Goal: Transaction & Acquisition: Purchase product/service

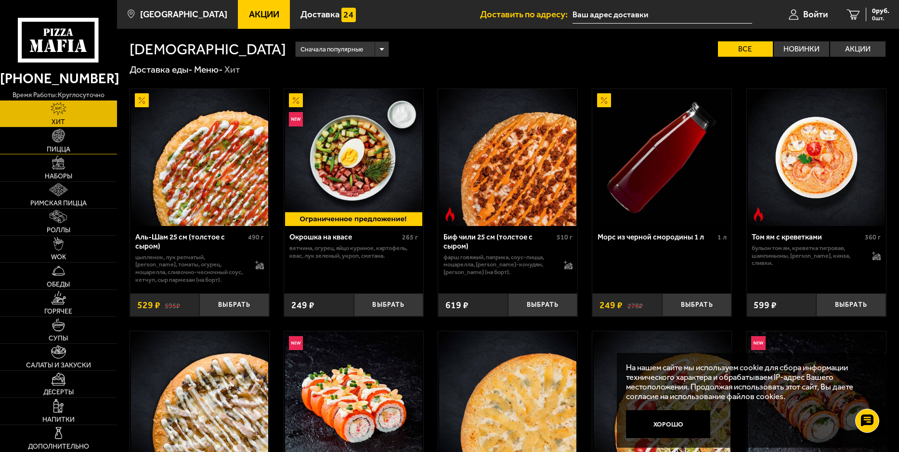
click at [56, 143] on link "Пицца" at bounding box center [58, 141] width 117 height 26
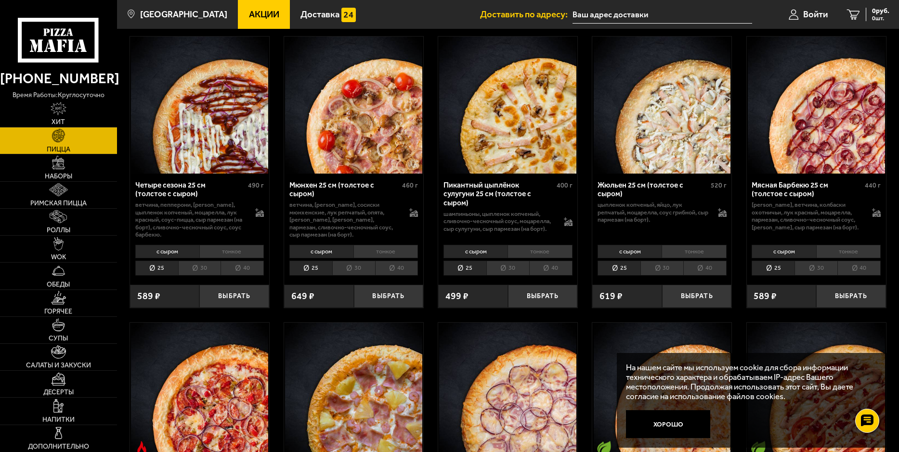
scroll to position [1203, 0]
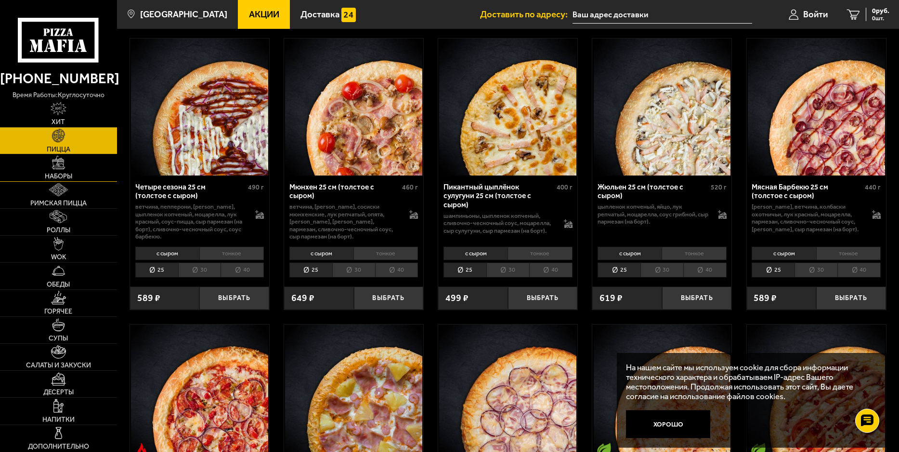
click at [63, 177] on span "Наборы" at bounding box center [58, 176] width 27 height 7
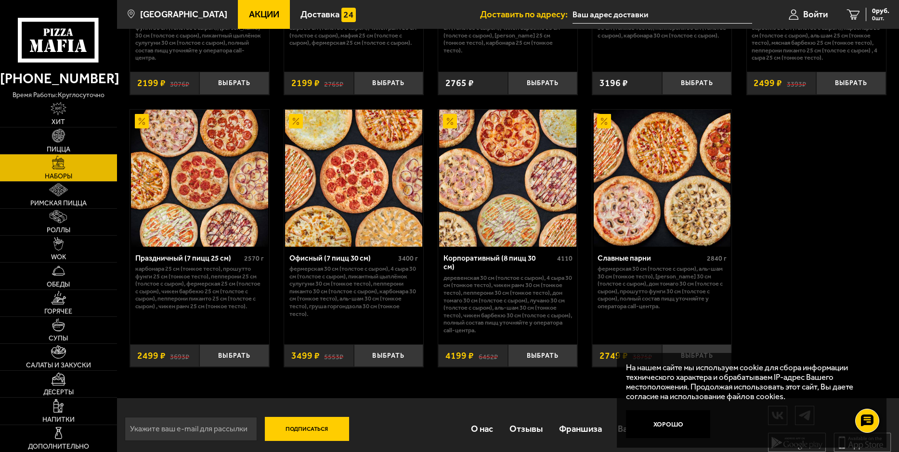
scroll to position [1426, 0]
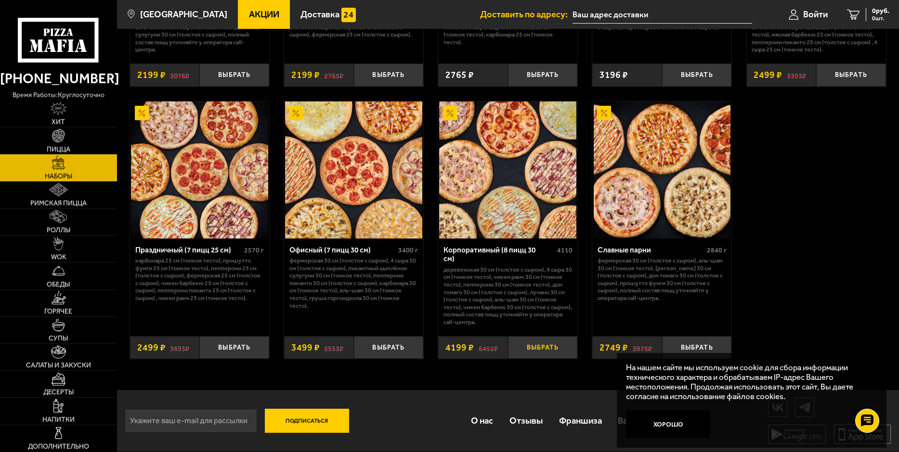
click at [533, 353] on button "Выбрать" at bounding box center [543, 347] width 70 height 23
click at [862, 11] on span "4199 руб." at bounding box center [874, 11] width 29 height 7
